Goal: Task Accomplishment & Management: Manage account settings

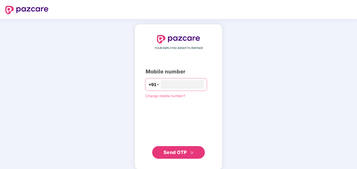
type input "**********"
click at [177, 157] on button "Send OTP" at bounding box center [178, 152] width 53 height 13
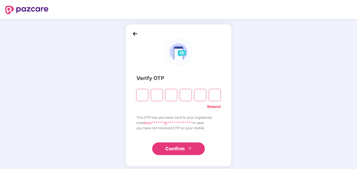
type input "*"
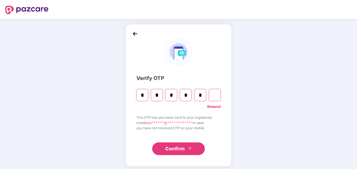
type input "*"
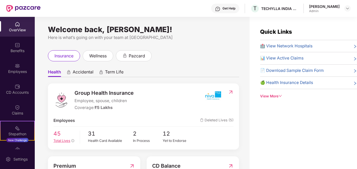
click at [58, 140] on span "Total Lives" at bounding box center [61, 141] width 17 height 4
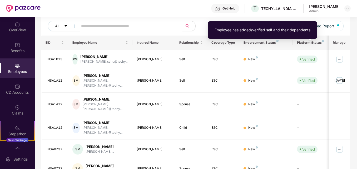
scroll to position [53, 0]
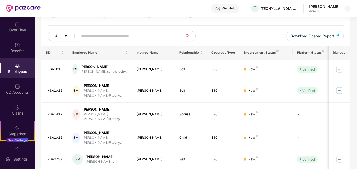
drag, startPoint x: 356, startPoint y: 115, endPoint x: 355, endPoint y: 124, distance: 9.0
click at [355, 124] on div "Filters Group Health Insurance Employee Reports 19 Employees 11 Spouse 15 Child…" at bounding box center [196, 138] width 322 height 310
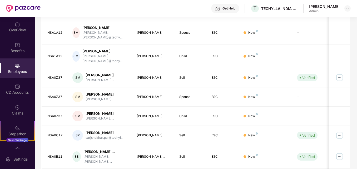
scroll to position [139, 0]
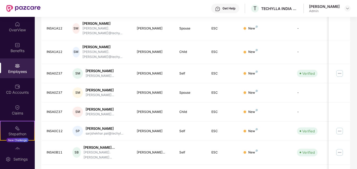
drag, startPoint x: 356, startPoint y: 83, endPoint x: 358, endPoint y: 49, distance: 34.3
click at [357, 49] on html "Get Help T TECHYLLA INDIA PRIVATE LIMITED [PERSON_NAME] Admin OverView Benefits…" at bounding box center [178, 84] width 357 height 169
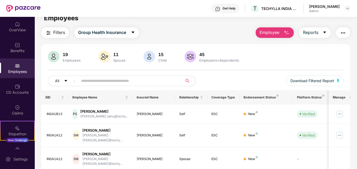
scroll to position [0, 0]
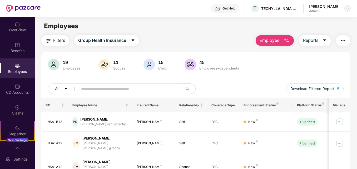
click at [348, 8] on img at bounding box center [347, 8] width 4 height 4
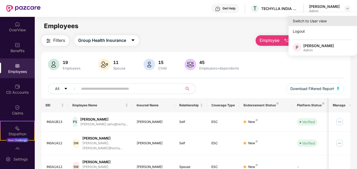
click at [310, 18] on div "Switch to User view" at bounding box center [323, 21] width 68 height 10
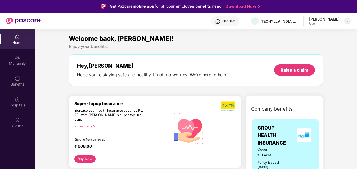
click at [349, 22] on img at bounding box center [347, 21] width 4 height 4
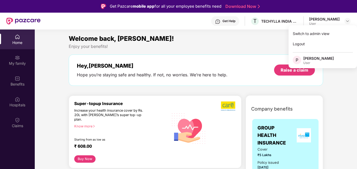
click at [314, 61] on div "[PERSON_NAME]" at bounding box center [318, 58] width 31 height 5
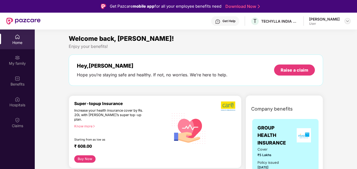
click at [348, 21] on img at bounding box center [347, 21] width 4 height 4
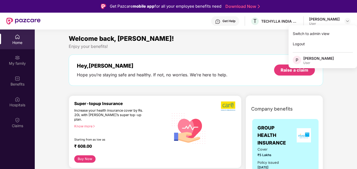
click at [308, 62] on div "User" at bounding box center [318, 63] width 31 height 4
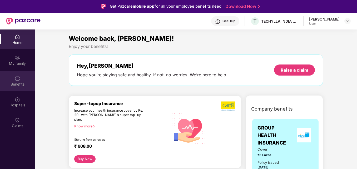
click at [18, 86] on div "Benefits" at bounding box center [17, 84] width 35 height 5
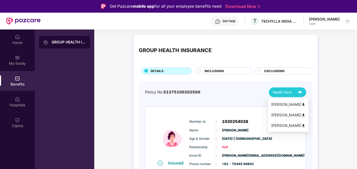
click at [301, 91] on img at bounding box center [299, 92] width 9 height 9
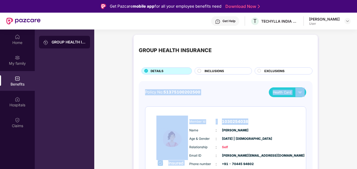
drag, startPoint x: 356, startPoint y: 74, endPoint x: 354, endPoint y: 116, distance: 42.2
drag, startPoint x: 354, startPoint y: 116, endPoint x: 329, endPoint y: 122, distance: 24.9
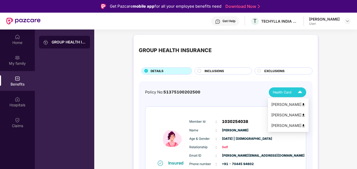
click at [300, 92] on img at bounding box center [299, 92] width 9 height 9
click at [302, 106] on img at bounding box center [304, 105] width 4 height 4
click at [302, 116] on img at bounding box center [304, 115] width 4 height 4
click at [299, 93] on img at bounding box center [299, 92] width 9 height 9
click at [284, 129] on li "[PERSON_NAME]" at bounding box center [288, 125] width 41 height 11
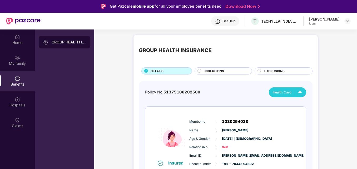
click at [343, 18] on div "[PERSON_NAME] User" at bounding box center [330, 21] width 42 height 9
click at [348, 21] on img at bounding box center [347, 21] width 4 height 4
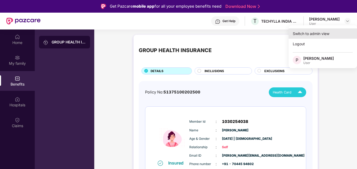
click at [316, 33] on div "Switch to admin view" at bounding box center [323, 33] width 68 height 10
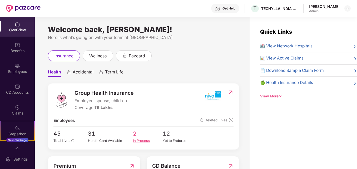
click at [140, 140] on div "In Process" at bounding box center [148, 140] width 30 height 5
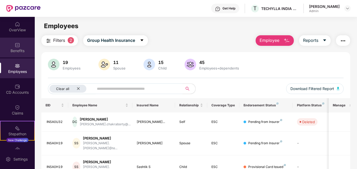
click at [18, 51] on div "Benefits" at bounding box center [17, 50] width 35 height 5
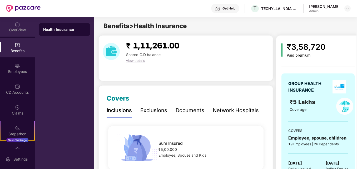
click at [19, 26] on div "OverView" at bounding box center [17, 27] width 35 height 20
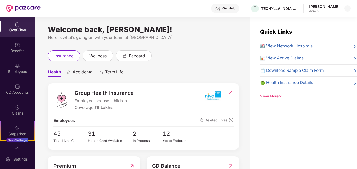
click at [17, 88] on img at bounding box center [17, 86] width 5 height 5
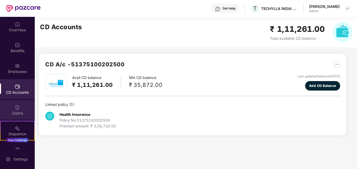
click at [20, 116] on div "Claims" at bounding box center [17, 110] width 35 height 20
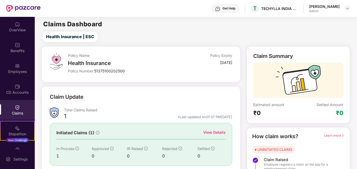
click at [220, 132] on div "View Details" at bounding box center [214, 133] width 22 height 6
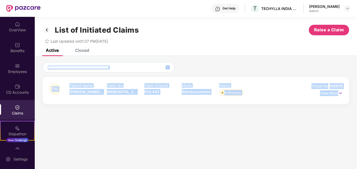
drag, startPoint x: 356, startPoint y: 61, endPoint x: 357, endPoint y: 91, distance: 29.8
click at [357, 91] on html "Get Help T TECHYLLA INDIA PRIVATE LIMITED [PERSON_NAME] Admin OverView Benefits…" at bounding box center [178, 84] width 357 height 169
drag, startPoint x: 357, startPoint y: 91, endPoint x: 270, endPoint y: 66, distance: 90.6
click at [270, 66] on div at bounding box center [196, 67] width 307 height 11
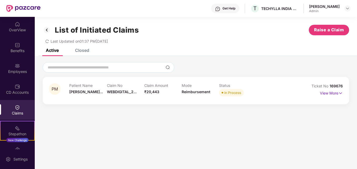
click at [17, 104] on div "Claims" at bounding box center [17, 110] width 35 height 20
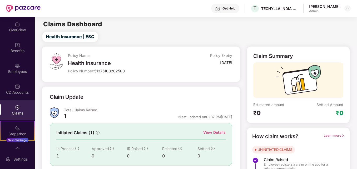
click at [17, 108] on img at bounding box center [17, 107] width 5 height 5
click at [213, 134] on div "View Details" at bounding box center [214, 133] width 22 height 6
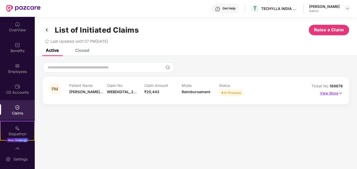
click at [337, 93] on p "View More" at bounding box center [331, 92] width 23 height 7
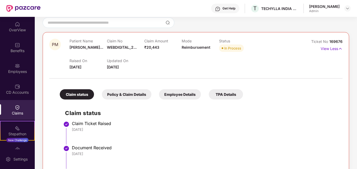
scroll to position [39, 0]
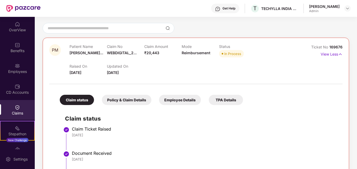
click at [339, 92] on div "Claim status Policy & Claim Details Employee Details TPA Details Claim status C…" at bounding box center [195, 160] width 293 height 146
click at [342, 106] on div "PM Patient Name [PERSON_NAME]... Claim No WEBDIGITAL_2... Claim Amount ₹20,443 …" at bounding box center [196, 139] width 307 height 202
click at [177, 101] on div "Employee Details" at bounding box center [180, 100] width 42 height 10
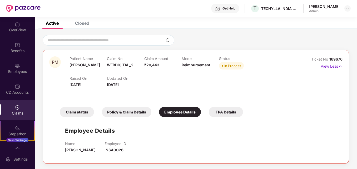
scroll to position [27, 0]
click at [136, 113] on div "Policy & Claim Details" at bounding box center [127, 112] width 50 height 10
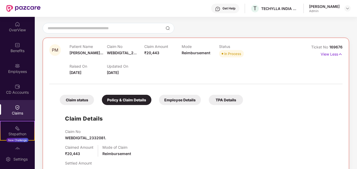
click at [218, 98] on div "TPA Details" at bounding box center [226, 100] width 34 height 10
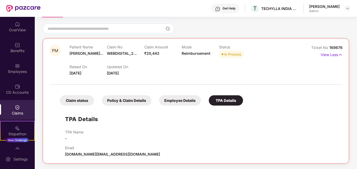
scroll to position [39, 0]
click at [79, 99] on div "Claim status" at bounding box center [77, 100] width 34 height 10
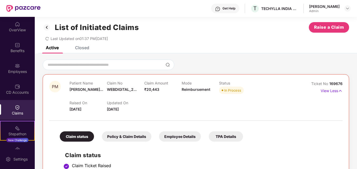
scroll to position [0, 0]
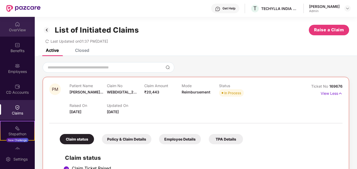
click at [16, 31] on div "OverView" at bounding box center [17, 29] width 35 height 5
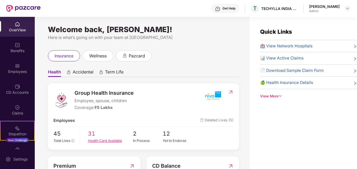
click at [94, 140] on div "Health Card Available" at bounding box center [110, 140] width 45 height 5
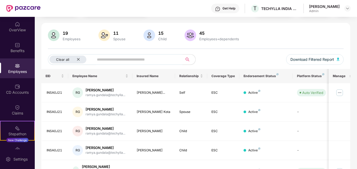
scroll to position [28, 0]
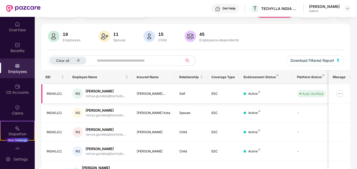
click at [338, 93] on img at bounding box center [339, 94] width 8 height 8
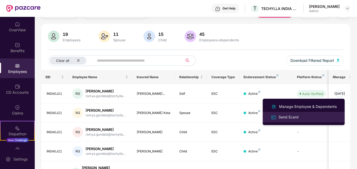
click at [290, 116] on div "Send Ecard" at bounding box center [289, 117] width 22 height 6
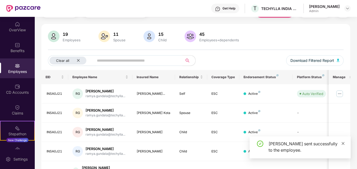
click at [344, 142] on icon "close" at bounding box center [343, 144] width 4 height 4
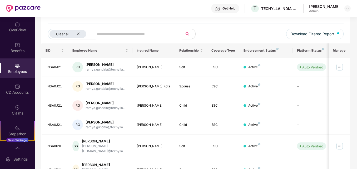
scroll to position [60, 0]
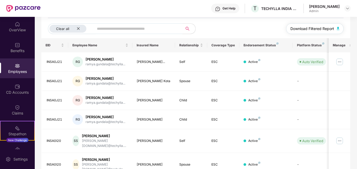
click at [315, 28] on span "Download Filtered Report" at bounding box center [312, 29] width 44 height 6
drag, startPoint x: 357, startPoint y: 110, endPoint x: 357, endPoint y: 121, distance: 10.8
click at [357, 121] on html "Get Help T TECHYLLA INDIA PRIVATE LIMITED [PERSON_NAME] Admin OverView Benefits…" at bounding box center [178, 84] width 357 height 169
drag, startPoint x: 357, startPoint y: 121, endPoint x: 356, endPoint y: 151, distance: 30.3
click at [356, 151] on div "Filters 1 Group Health Insurance Employee Reports 19 Employees 11 Spouse 15 Chi…" at bounding box center [196, 126] width 322 height 302
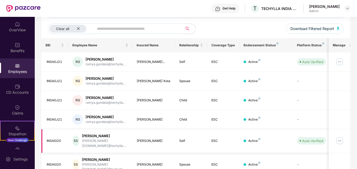
click at [340, 138] on img at bounding box center [339, 141] width 8 height 8
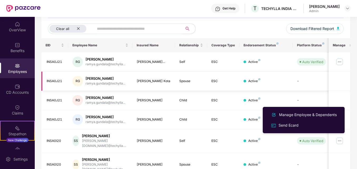
click at [297, 81] on td "-" at bounding box center [311, 81] width 37 height 19
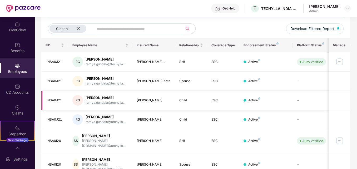
click at [55, 100] on div "INSA0J21" at bounding box center [55, 100] width 17 height 5
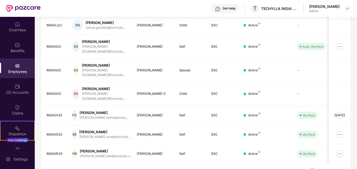
scroll to position [155, 0]
click at [339, 149] on img at bounding box center [339, 153] width 8 height 8
click at [49, 91] on div "INSA0I20" at bounding box center [55, 93] width 17 height 5
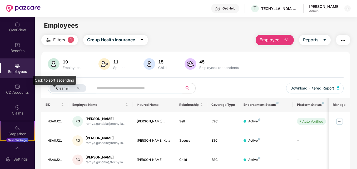
scroll to position [0, 0]
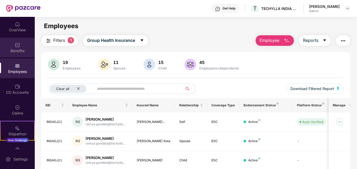
click at [15, 45] on img at bounding box center [17, 44] width 5 height 5
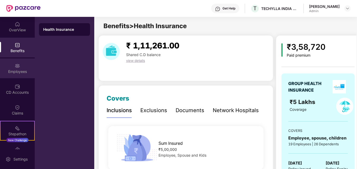
click at [14, 71] on div "Employees" at bounding box center [17, 71] width 35 height 5
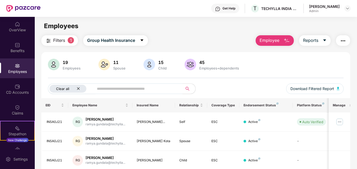
click at [78, 88] on icon "close" at bounding box center [78, 88] width 3 height 3
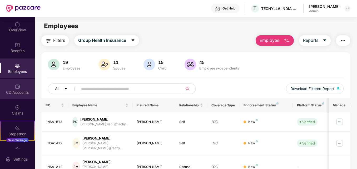
click at [17, 93] on div "CD Accounts" at bounding box center [17, 92] width 35 height 5
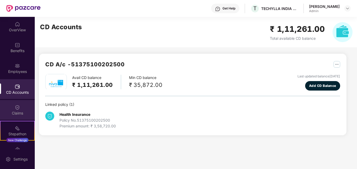
click at [18, 111] on div "Claims" at bounding box center [17, 113] width 35 height 5
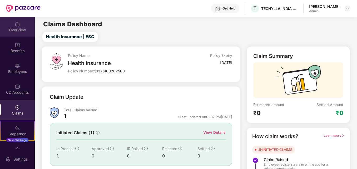
click at [18, 31] on div "OverView" at bounding box center [17, 29] width 35 height 5
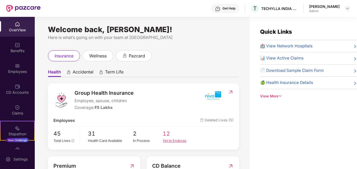
click at [170, 141] on div "Yet to Endorse" at bounding box center [178, 140] width 30 height 5
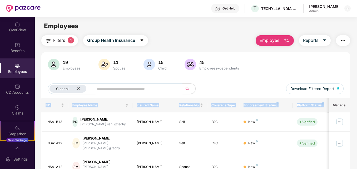
drag, startPoint x: 356, startPoint y: 81, endPoint x: 358, endPoint y: 103, distance: 22.7
click at [357, 103] on html "Get Help T TECHYLLA INDIA PRIVATE LIMITED [PERSON_NAME] Admin OverView Benefits…" at bounding box center [178, 84] width 357 height 169
drag, startPoint x: 358, startPoint y: 103, endPoint x: 353, endPoint y: 110, distance: 8.4
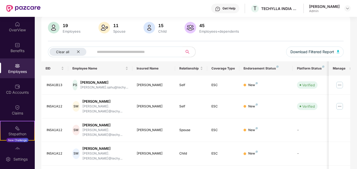
scroll to position [28, 0]
